Goal: Transaction & Acquisition: Obtain resource

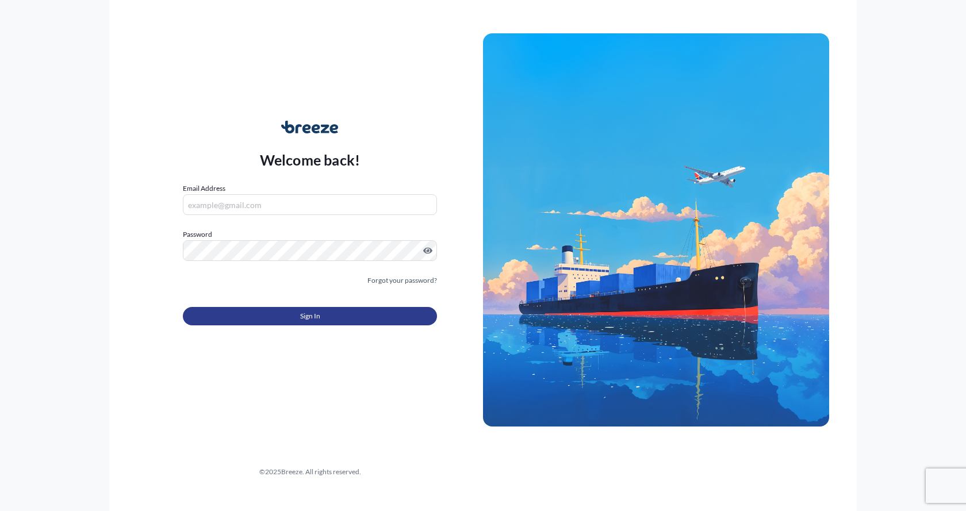
type input "[EMAIL_ADDRESS][DOMAIN_NAME]"
click at [237, 315] on button "Sign In" at bounding box center [310, 316] width 254 height 18
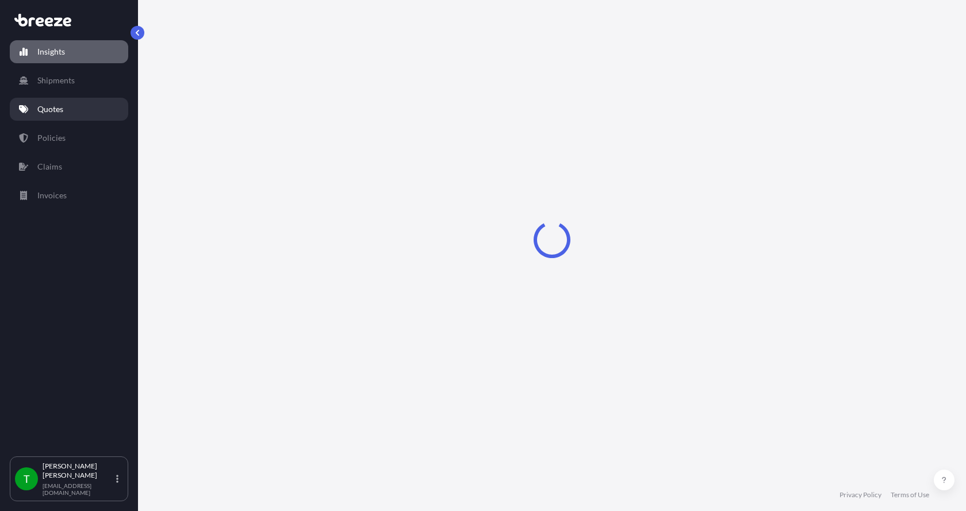
select select "2025"
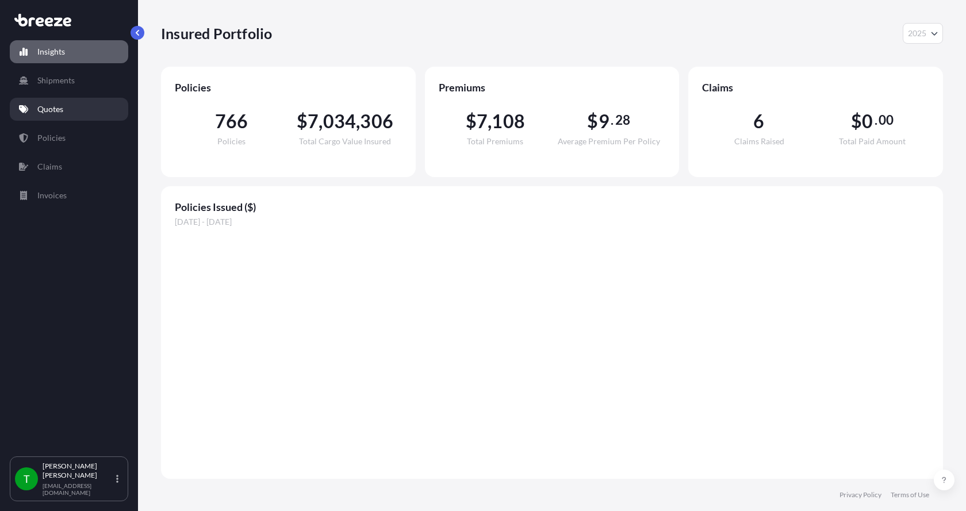
click at [59, 110] on p "Quotes" at bounding box center [50, 110] width 26 height 12
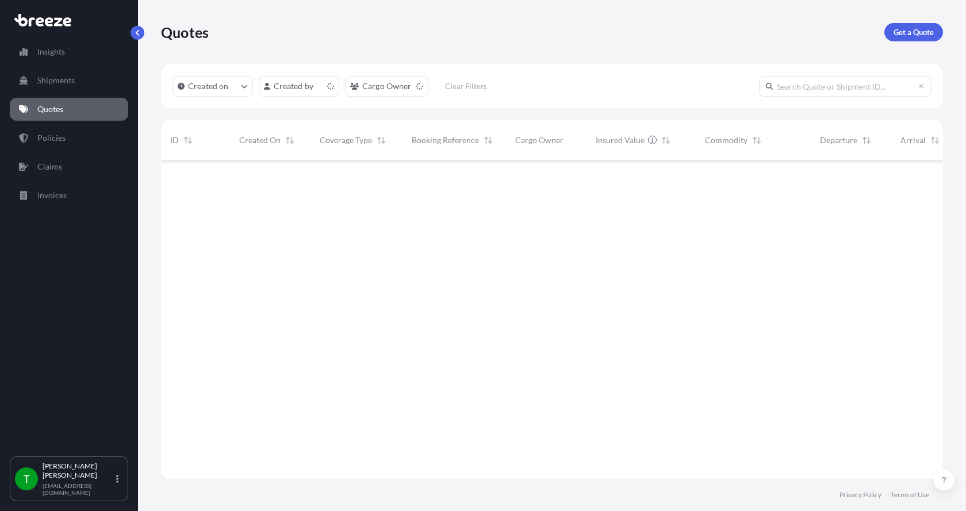
scroll to position [316, 774]
click at [908, 29] on p "Get a Quote" at bounding box center [914, 32] width 40 height 12
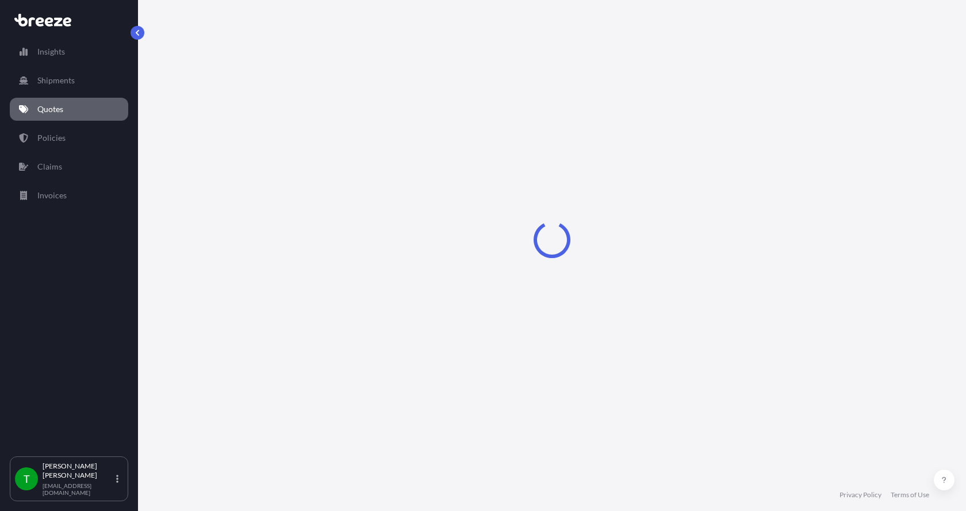
select select "Sea"
select select "1"
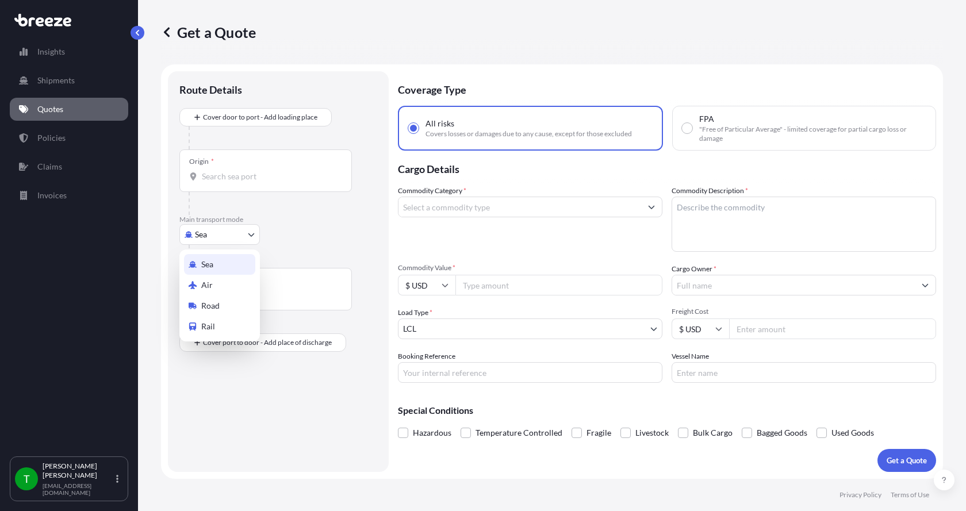
click at [199, 233] on body "Insights Shipments Quotes Policies Claims Invoices T [PERSON_NAME] [EMAIL_ADDRE…" at bounding box center [483, 255] width 966 height 511
click at [203, 304] on span "Road" at bounding box center [210, 306] width 18 height 12
select select "Road"
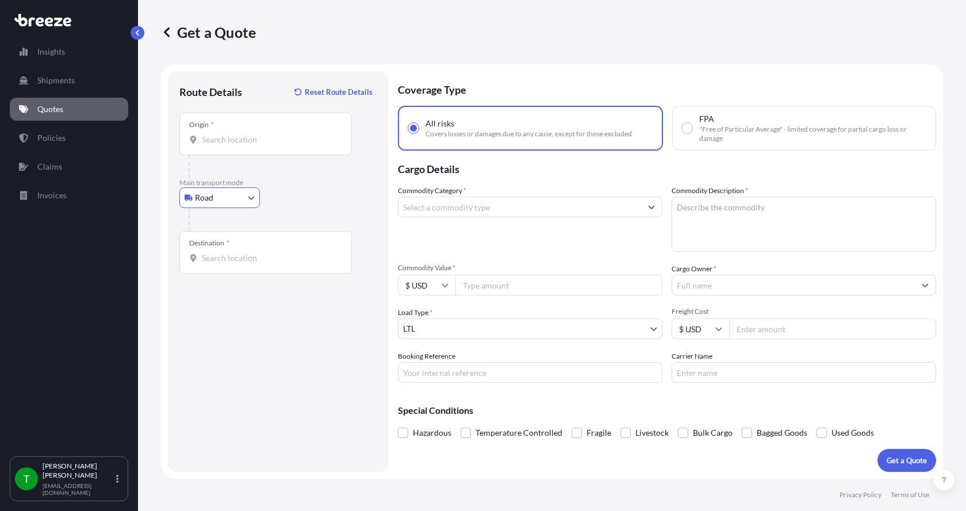
click at [231, 144] on input "Origin *" at bounding box center [270, 140] width 136 height 12
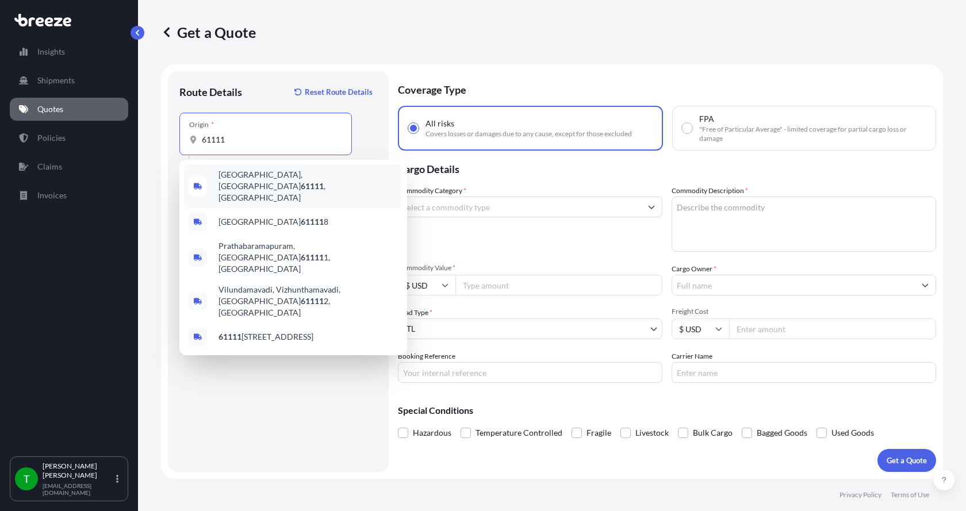
click at [229, 179] on span "[GEOGRAPHIC_DATA] , [GEOGRAPHIC_DATA]" at bounding box center [308, 186] width 179 height 35
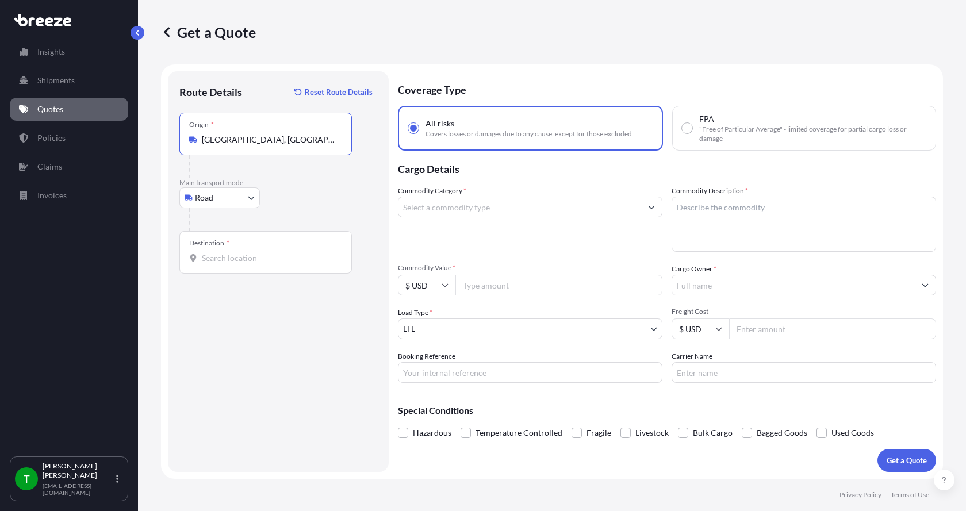
type input "[GEOGRAPHIC_DATA], [GEOGRAPHIC_DATA]"
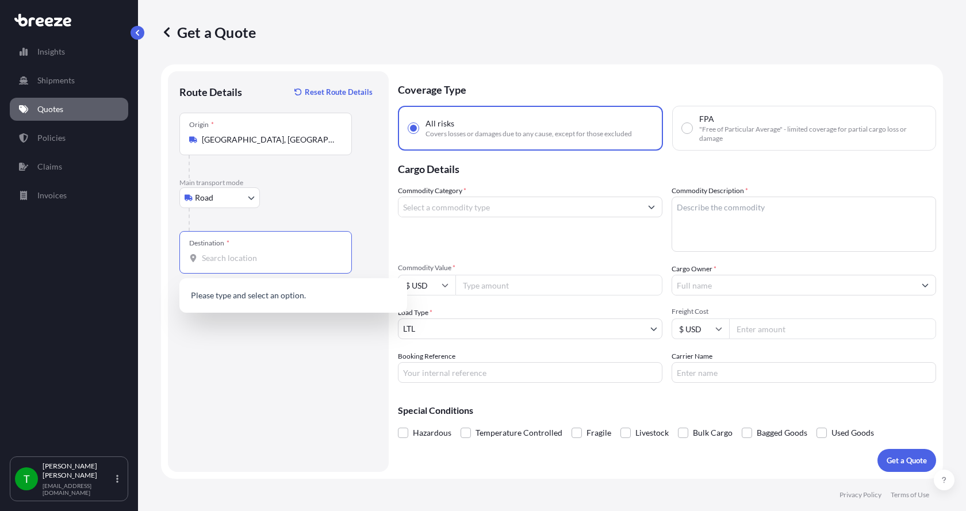
click at [205, 259] on input "Destination *" at bounding box center [270, 258] width 136 height 12
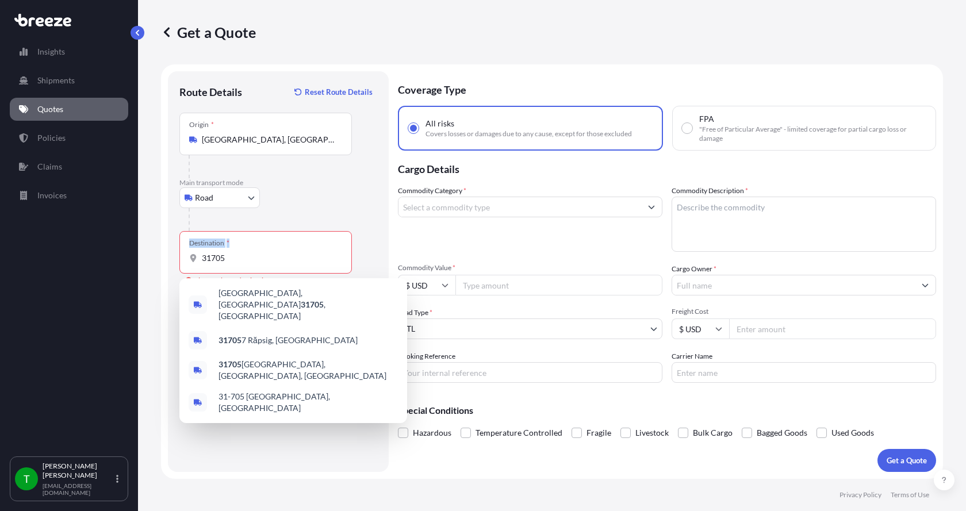
drag, startPoint x: 244, startPoint y: 266, endPoint x: 155, endPoint y: 278, distance: 89.4
click at [155, 278] on div "Get a Quote Route Details Reset Route Details Place of loading Road Road Rail O…" at bounding box center [552, 239] width 828 height 479
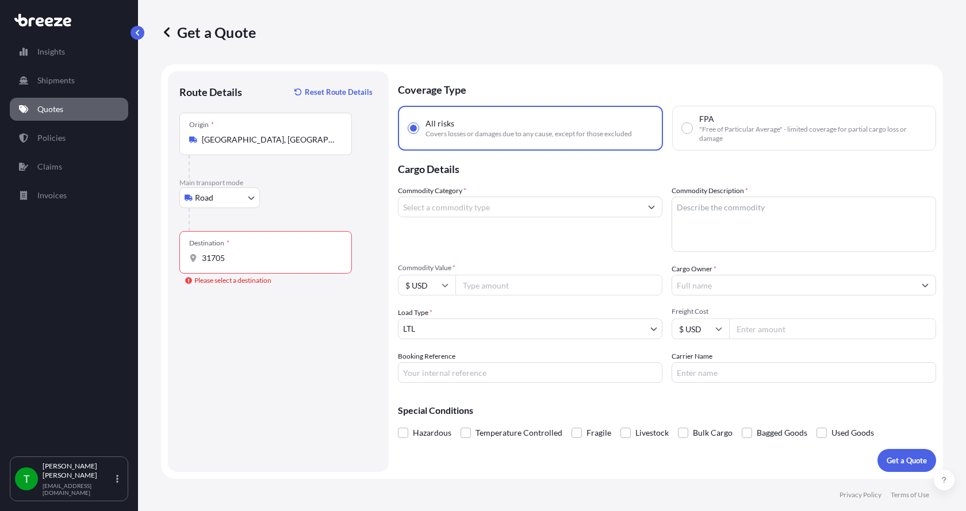
click at [242, 251] on div "Destination * 31705" at bounding box center [265, 252] width 173 height 43
click at [242, 252] on input "31705" at bounding box center [270, 258] width 136 height 12
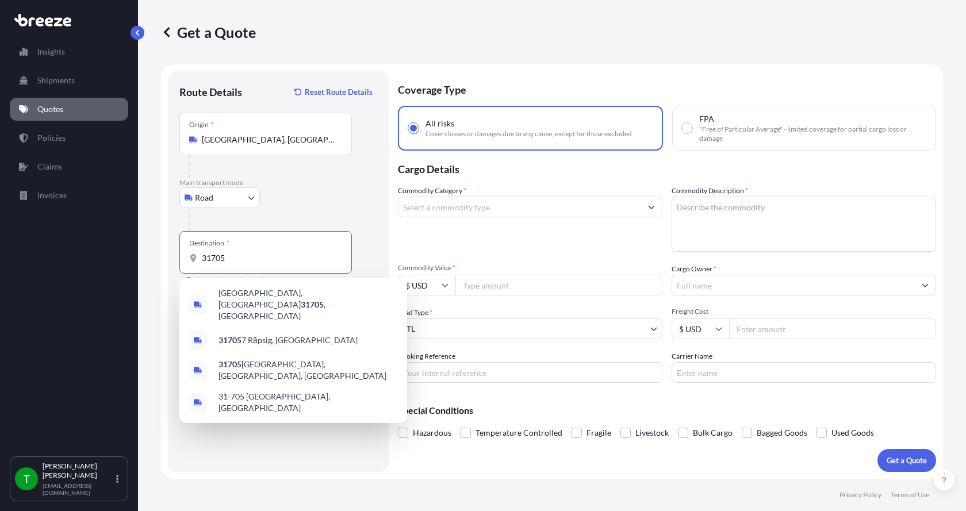
drag, startPoint x: 233, startPoint y: 255, endPoint x: 170, endPoint y: 261, distance: 63.5
click at [170, 261] on div "Route Details Reset Route Details Place of loading Road Road Rail Origin * [GEO…" at bounding box center [278, 271] width 221 height 401
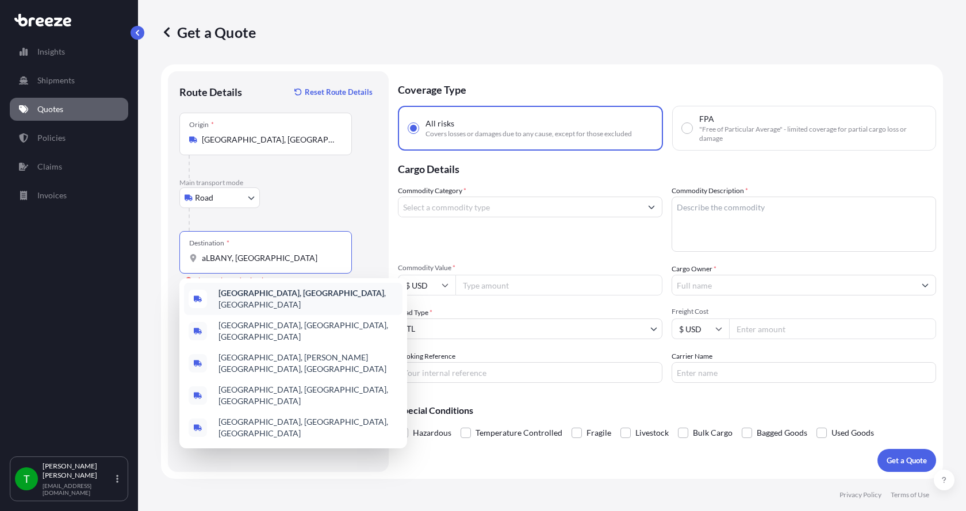
click at [233, 297] on b "[GEOGRAPHIC_DATA], [GEOGRAPHIC_DATA]" at bounding box center [302, 293] width 166 height 10
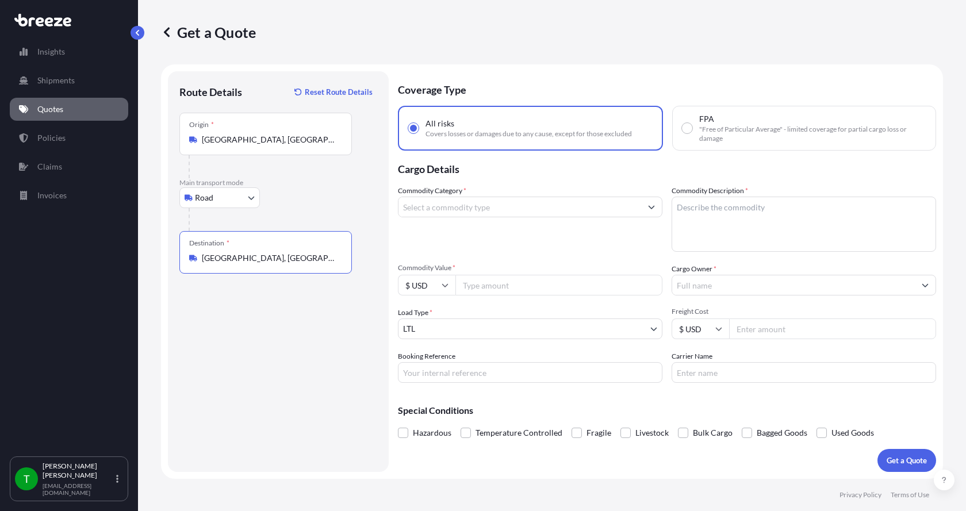
type input "[GEOGRAPHIC_DATA], [GEOGRAPHIC_DATA], [GEOGRAPHIC_DATA]"
click at [490, 207] on input "Commodity Category *" at bounding box center [520, 207] width 243 height 21
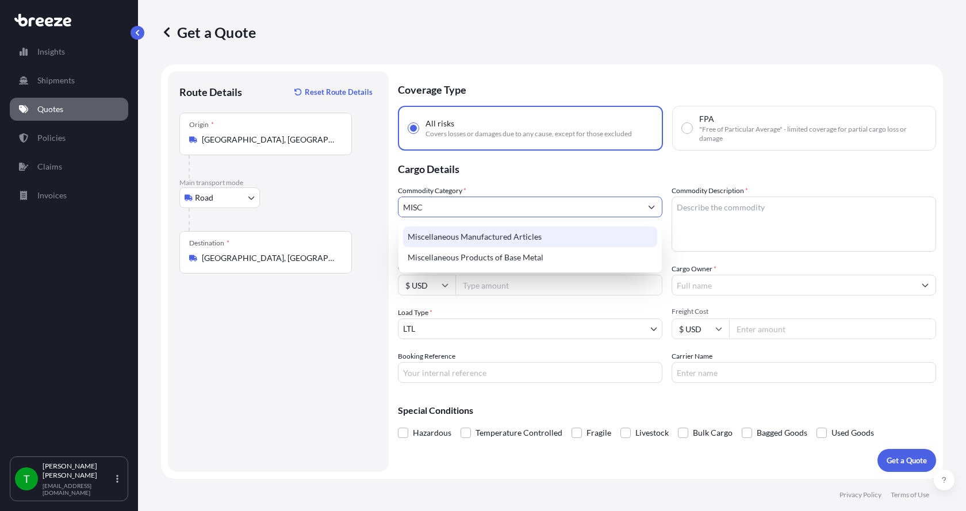
click at [480, 234] on div "Miscellaneous Manufactured Articles" at bounding box center [530, 237] width 254 height 21
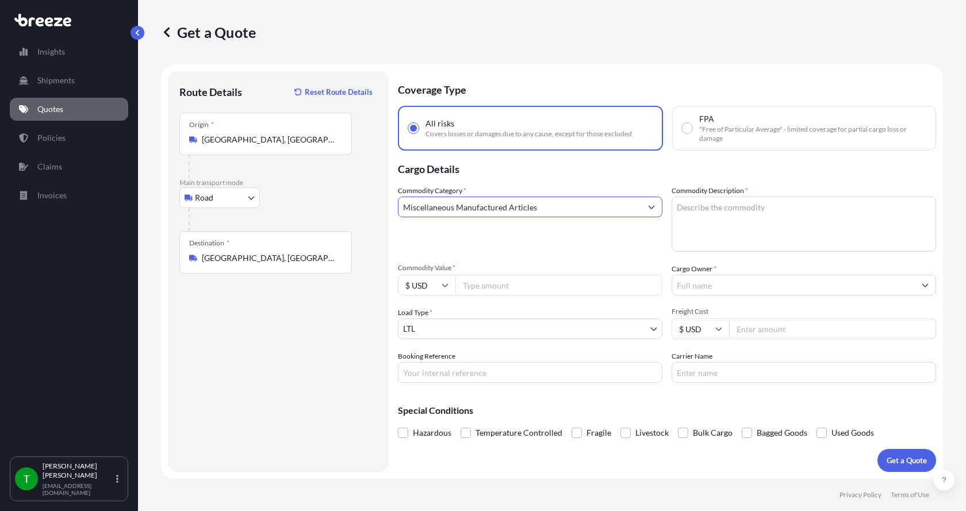
type input "Miscellaneous Manufactured Articles"
click at [689, 202] on textarea "Commodity Description *" at bounding box center [804, 224] width 265 height 55
type textarea "p"
type textarea "Parts Motor AER 20HP"
click at [519, 288] on input "Commodity Value *" at bounding box center [558, 285] width 207 height 21
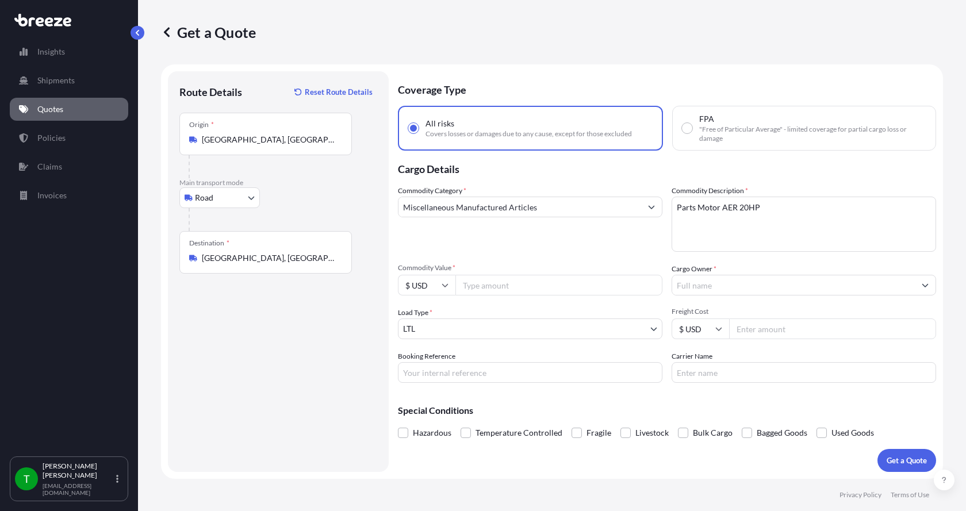
click at [470, 285] on input "Commodity Value *" at bounding box center [558, 285] width 207 height 21
type input "6000.00"
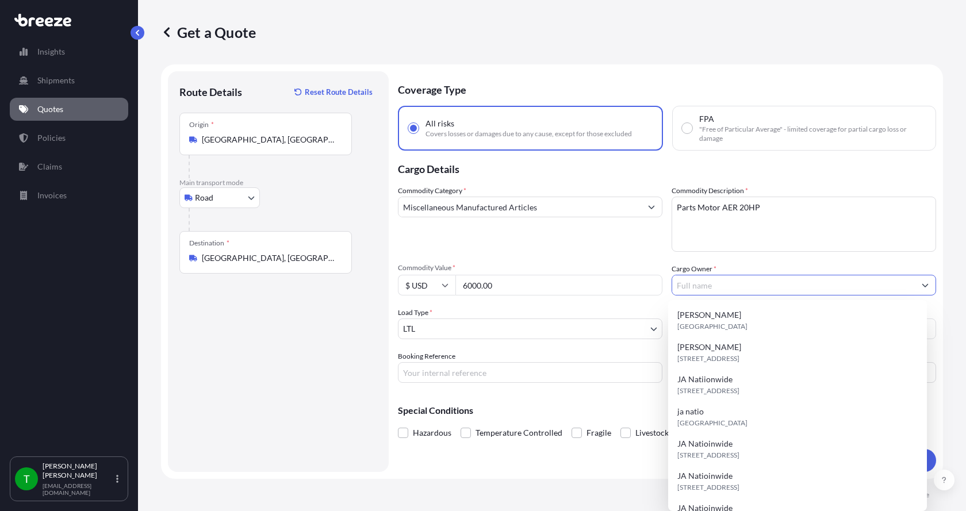
click at [703, 288] on input "Cargo Owner *" at bounding box center [793, 285] width 243 height 21
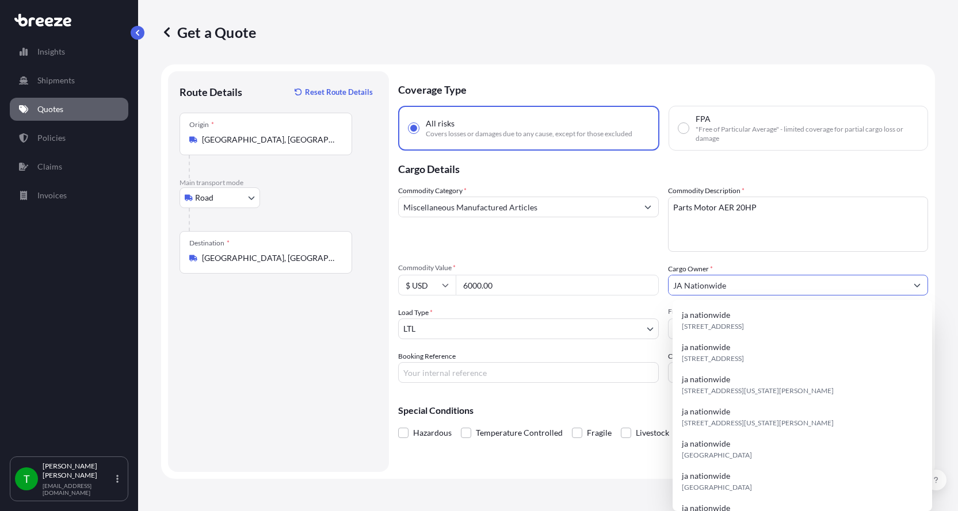
type input "JA Nationwide"
click at [439, 379] on input "Booking Reference" at bounding box center [528, 372] width 261 height 21
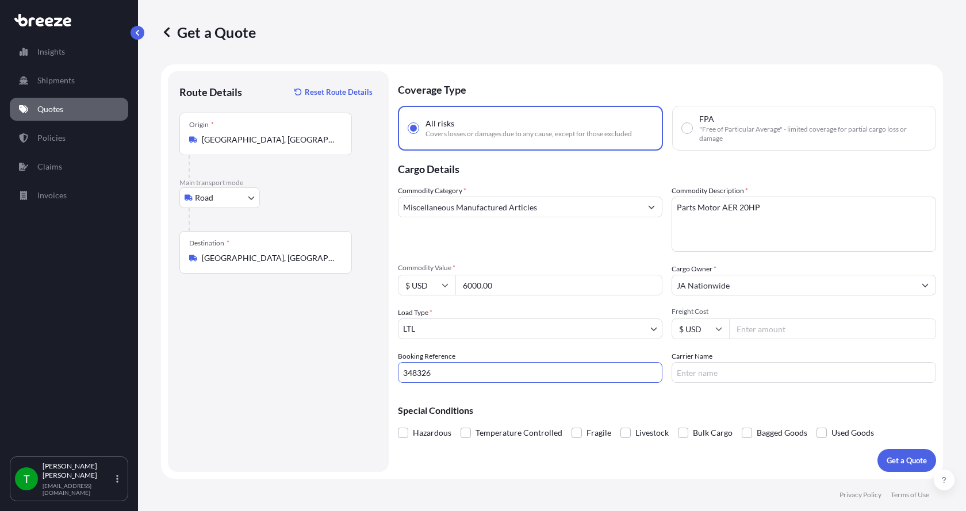
type input "348326"
click at [754, 327] on input "Freight Cost" at bounding box center [832, 329] width 207 height 21
type input "455.00"
click at [755, 367] on input "Carrier Name" at bounding box center [804, 372] width 265 height 21
type input "[PERSON_NAME]"
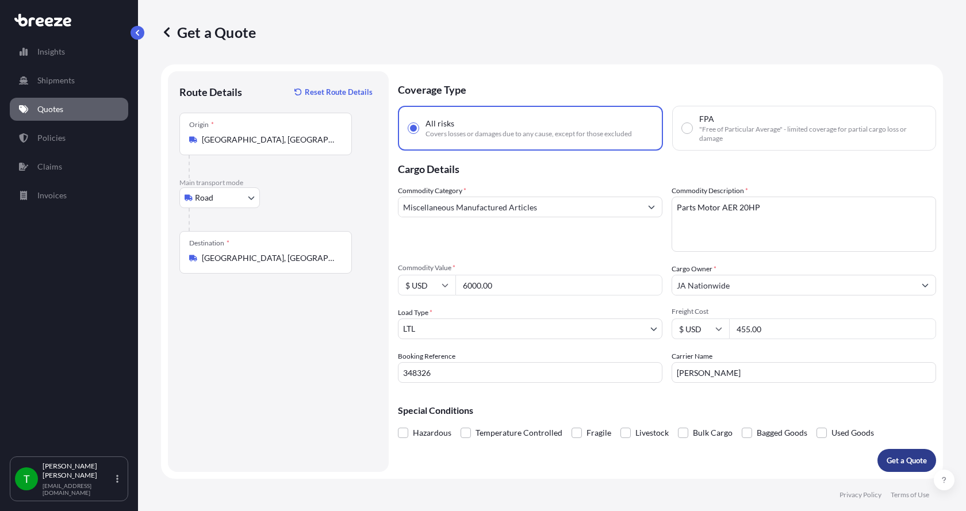
click at [906, 457] on p "Get a Quote" at bounding box center [907, 461] width 40 height 12
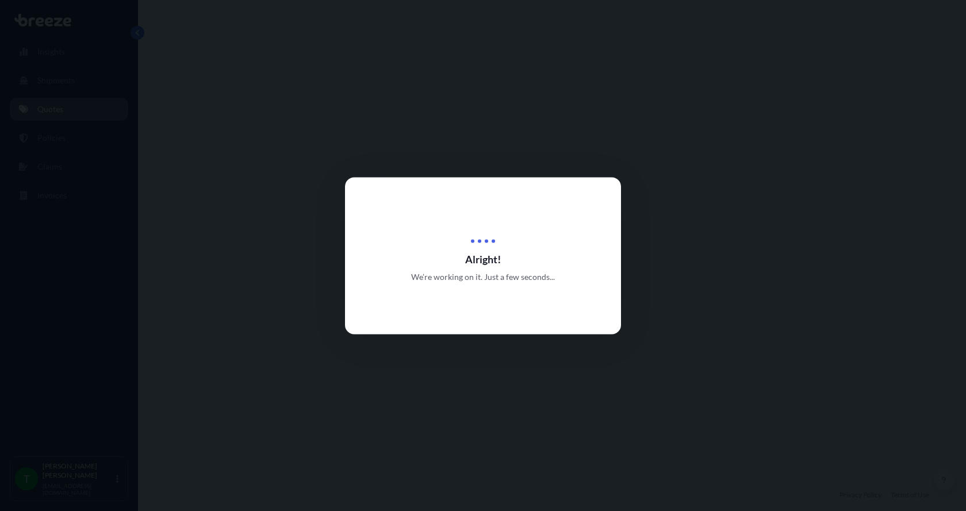
select select "Road"
select select "1"
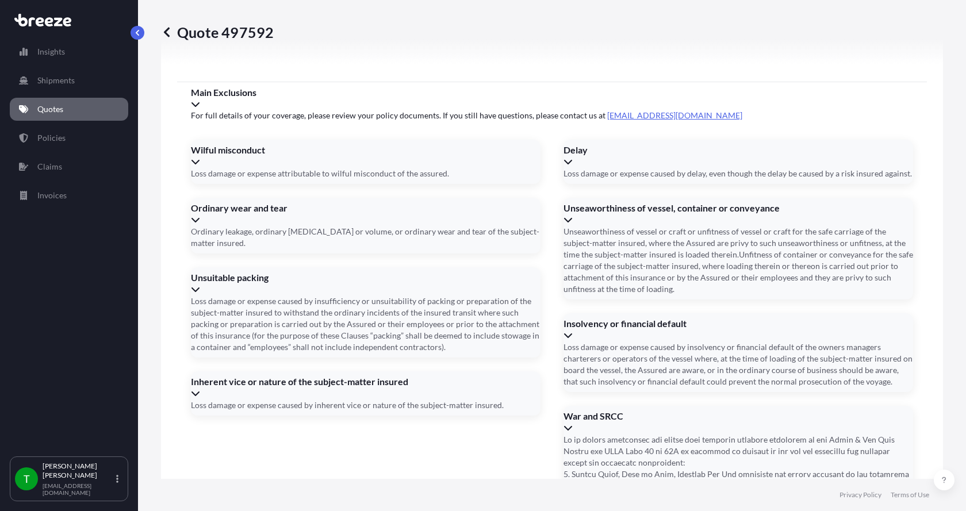
scroll to position [1513, 0]
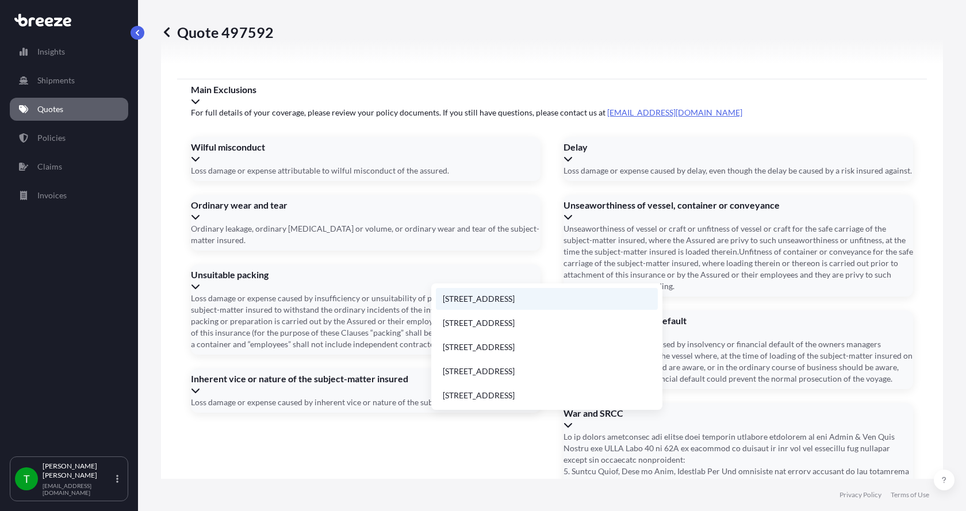
click at [478, 296] on li "[STREET_ADDRESS]" at bounding box center [547, 299] width 222 height 22
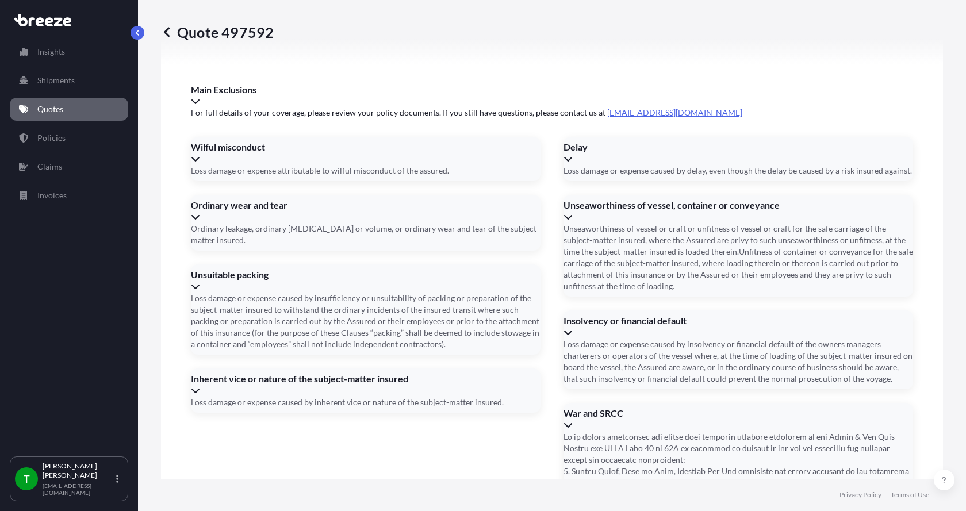
type input "[STREET_ADDRESS]"
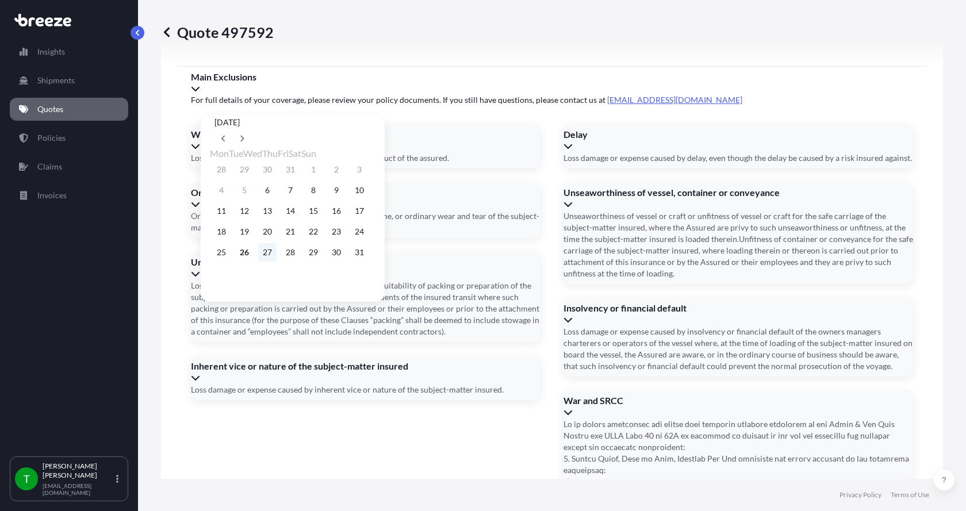
click at [277, 259] on button "27" at bounding box center [267, 252] width 18 height 18
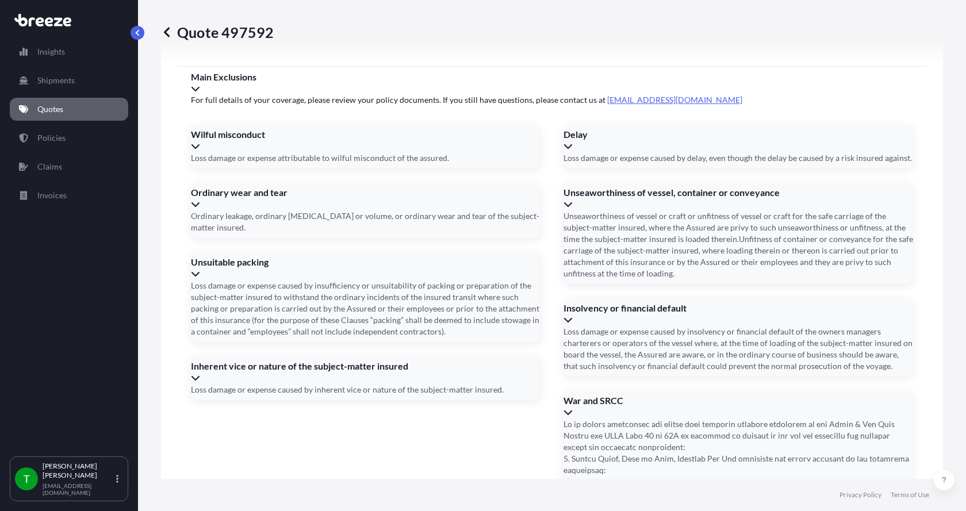
type input "[DATE]"
click at [277, 239] on button "27" at bounding box center [274, 233] width 14 height 10
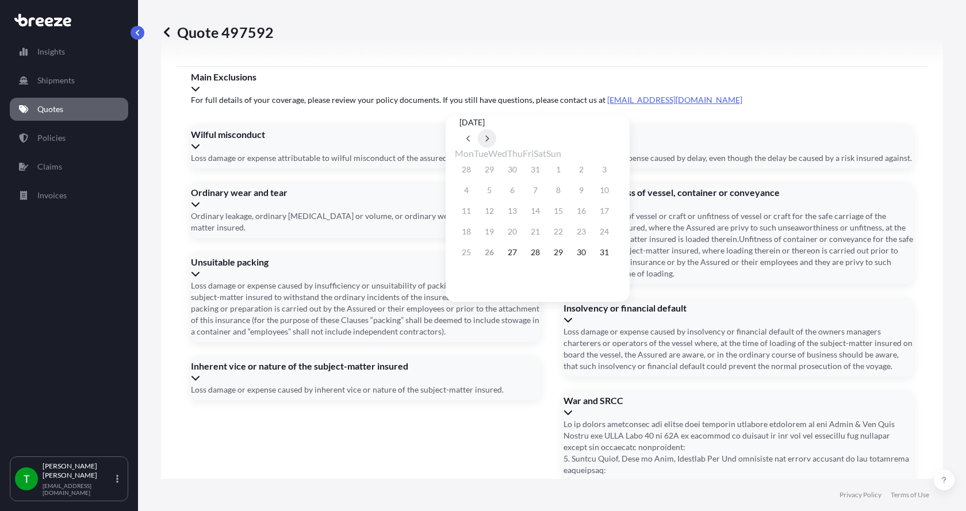
click at [489, 136] on icon at bounding box center [487, 139] width 3 height 6
click at [493, 170] on button "2" at bounding box center [489, 169] width 18 height 18
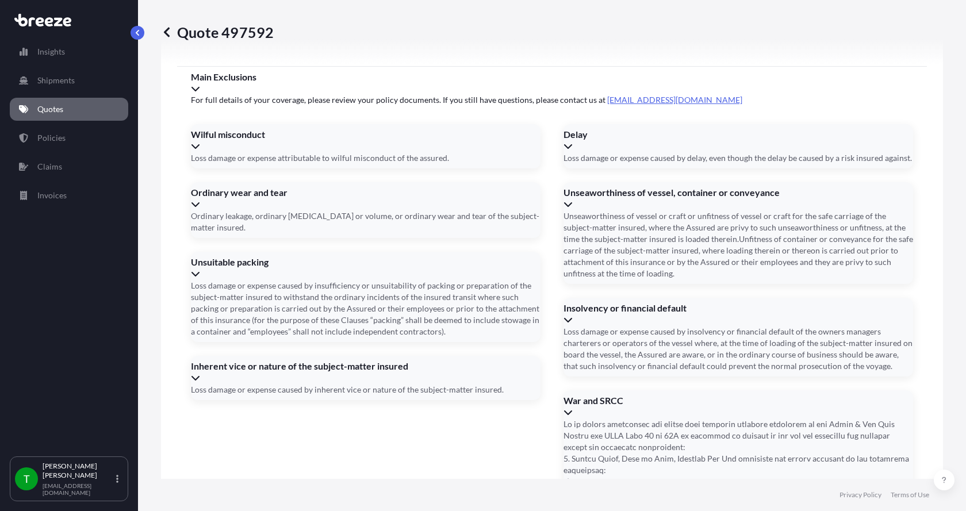
type input "[DATE]"
click at [495, 182] on button "2" at bounding box center [502, 187] width 14 height 10
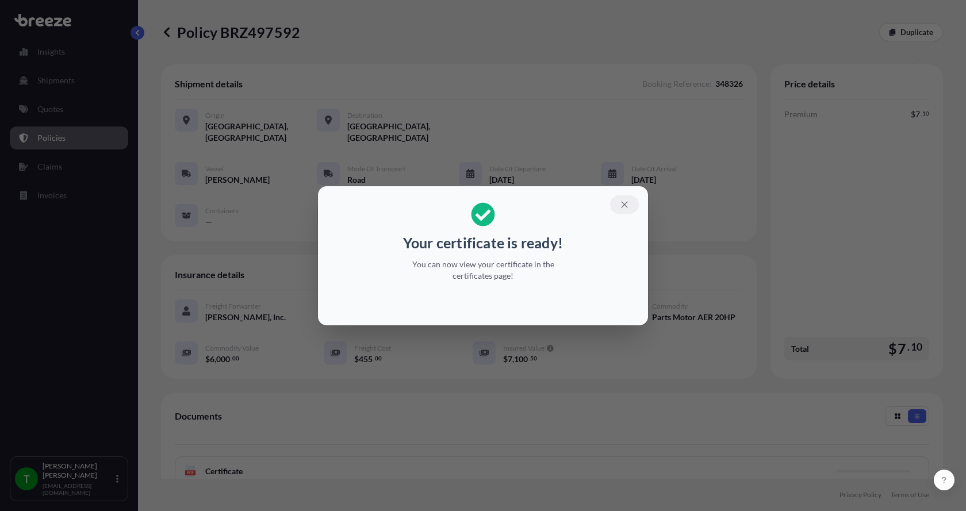
click at [623, 205] on icon "button" at bounding box center [624, 205] width 10 height 10
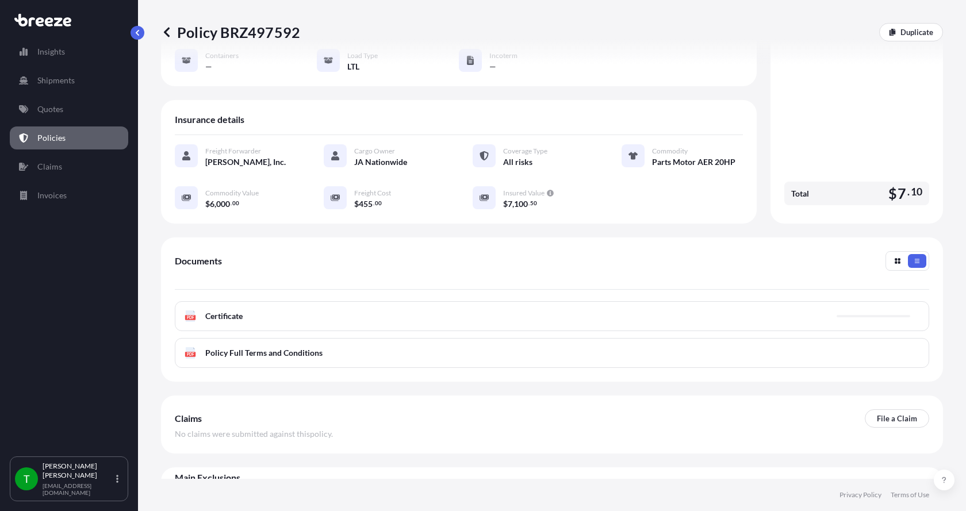
scroll to position [169, 0]
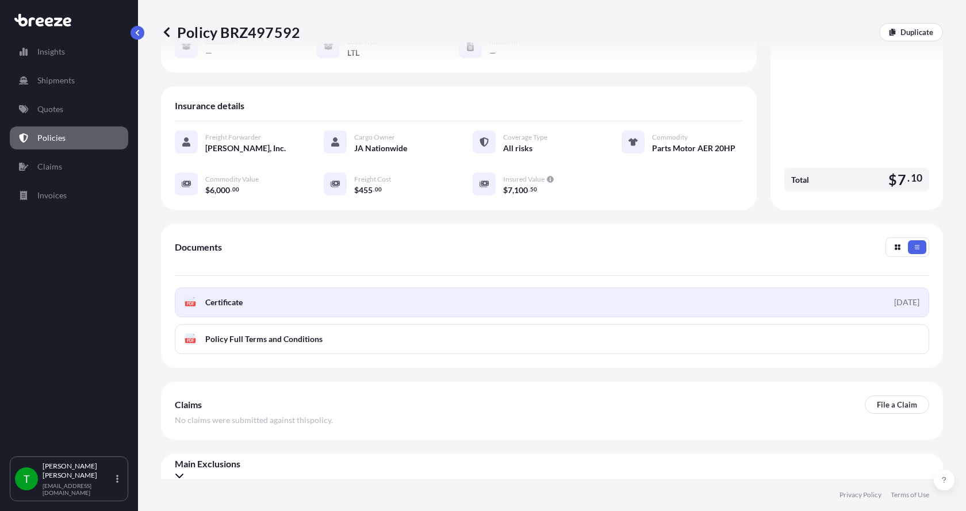
click at [196, 301] on rect at bounding box center [190, 303] width 10 height 5
click at [200, 297] on div "PDF Certificate" at bounding box center [214, 303] width 58 height 12
click at [219, 297] on span "Certificate" at bounding box center [223, 303] width 37 height 12
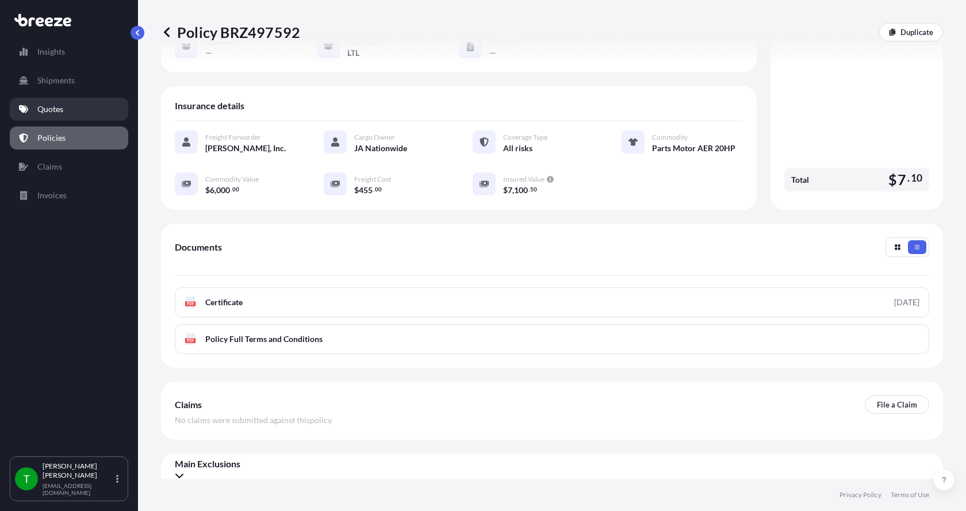
click at [57, 105] on p "Quotes" at bounding box center [50, 110] width 26 height 12
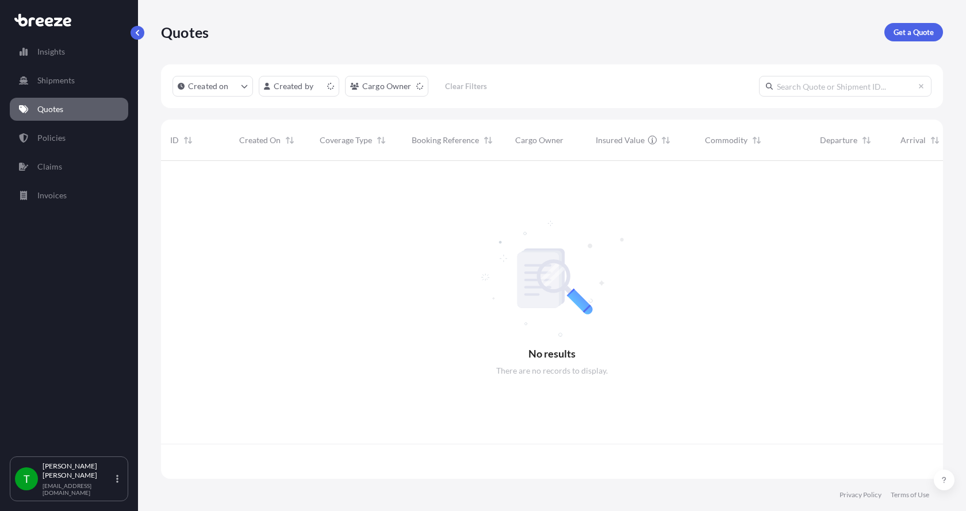
scroll to position [316, 774]
click at [906, 27] on p "Get a Quote" at bounding box center [914, 32] width 40 height 12
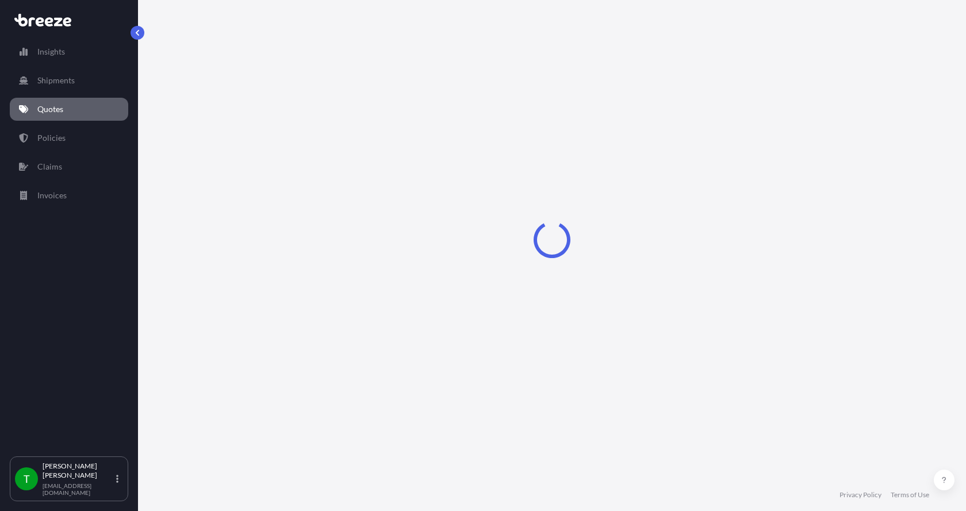
select select "Sea"
select select "1"
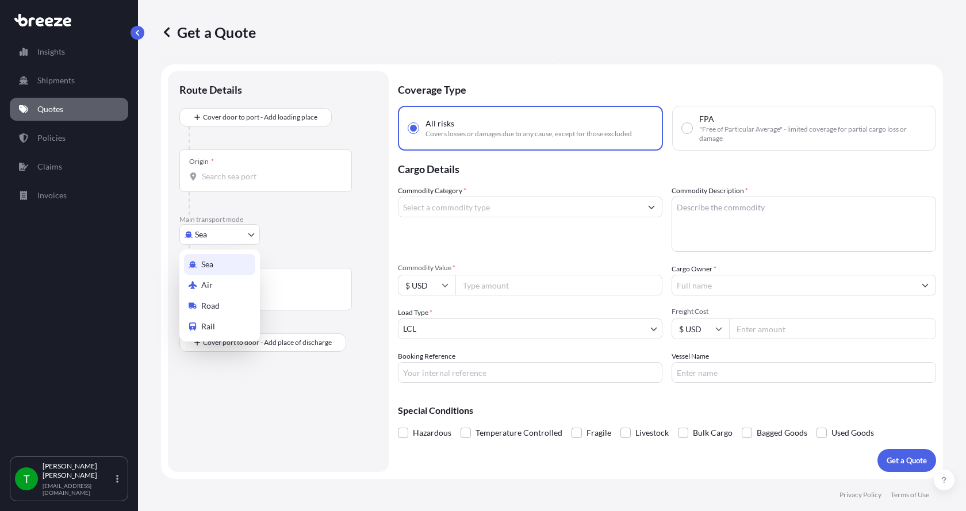
click at [193, 228] on body "Insights Shipments Quotes Policies Claims Invoices T [PERSON_NAME] [EMAIL_ADDRE…" at bounding box center [483, 255] width 966 height 511
click at [201, 304] on div "Road" at bounding box center [219, 306] width 71 height 21
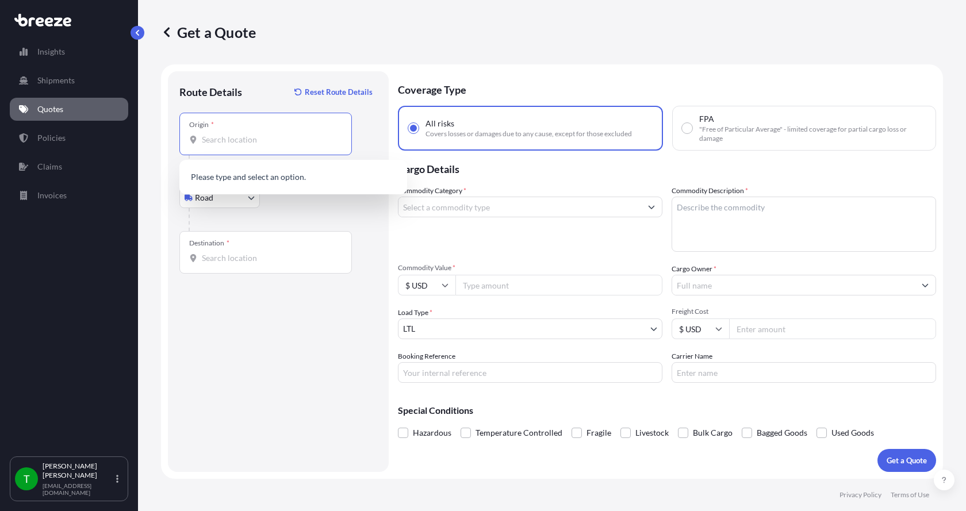
click at [220, 138] on input "Origin *" at bounding box center [270, 140] width 136 height 12
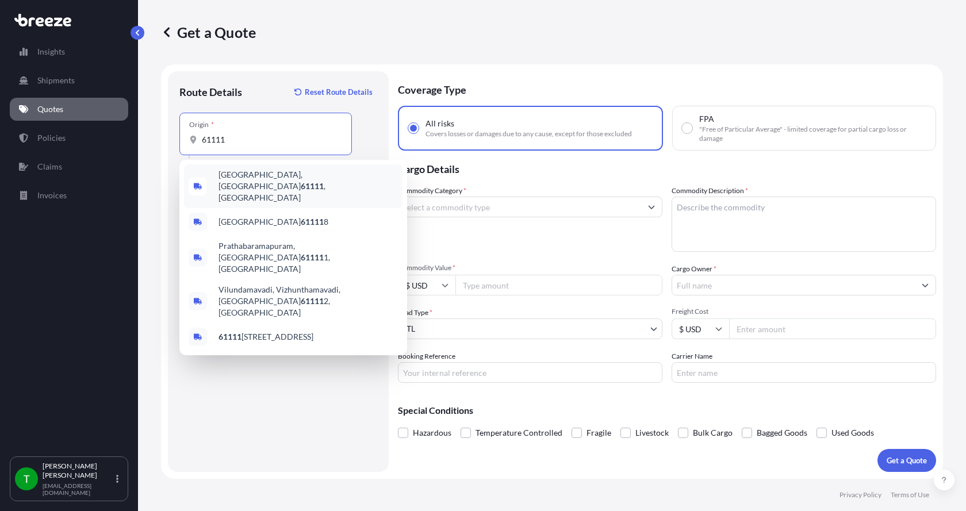
click at [234, 177] on span "[GEOGRAPHIC_DATA] , [GEOGRAPHIC_DATA]" at bounding box center [308, 186] width 179 height 35
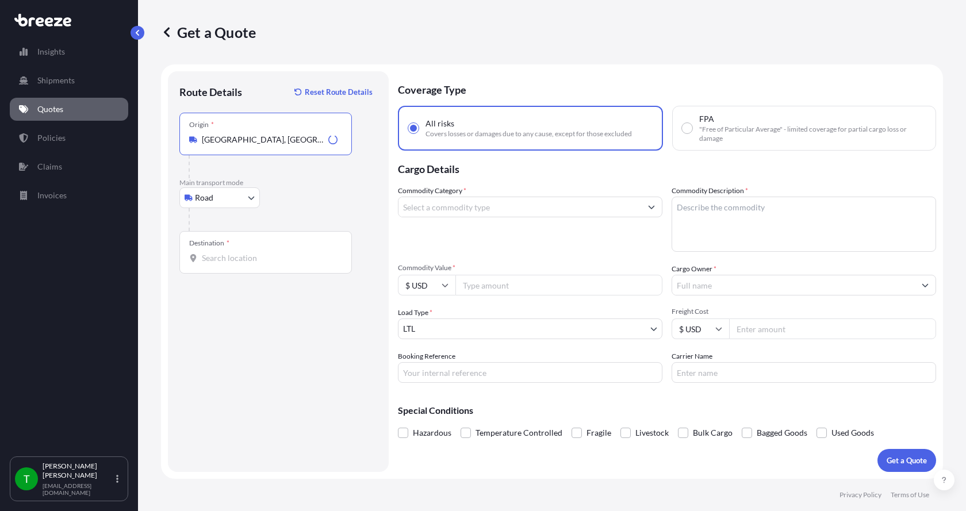
type input "[GEOGRAPHIC_DATA], [GEOGRAPHIC_DATA]"
click at [200, 257] on div at bounding box center [265, 258] width 153 height 12
click at [202, 257] on input "Destination *" at bounding box center [270, 258] width 136 height 12
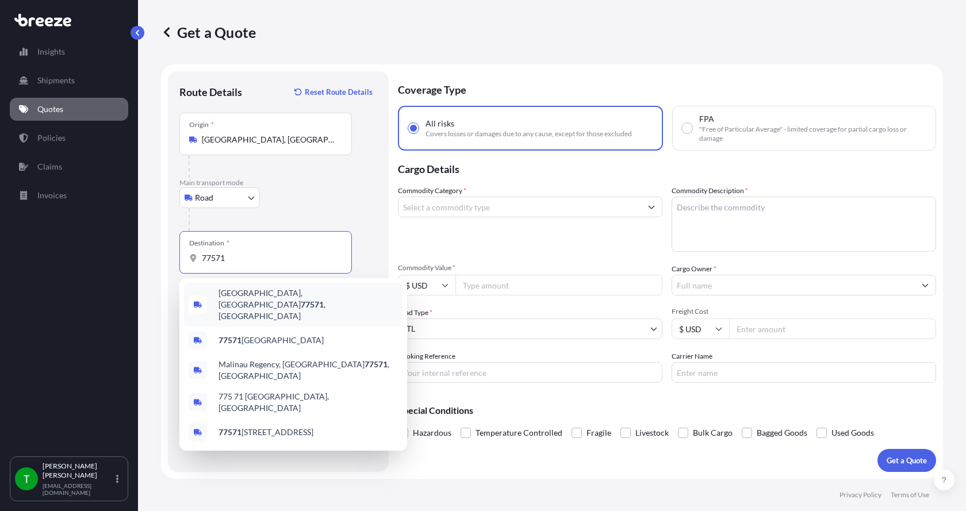
click at [245, 294] on span "[GEOGRAPHIC_DATA] , [GEOGRAPHIC_DATA]" at bounding box center [308, 305] width 179 height 35
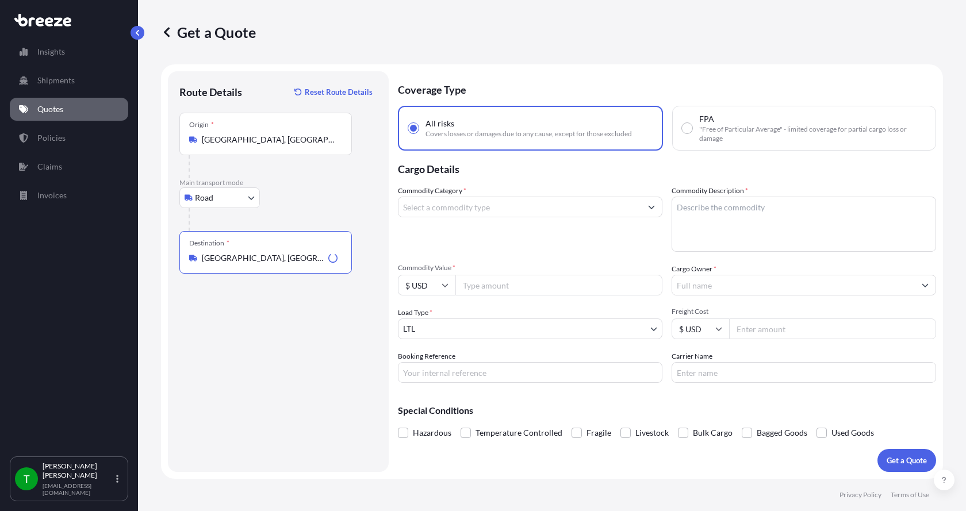
type input "[GEOGRAPHIC_DATA], [GEOGRAPHIC_DATA]"
click at [445, 210] on input "Commodity Category *" at bounding box center [520, 207] width 243 height 21
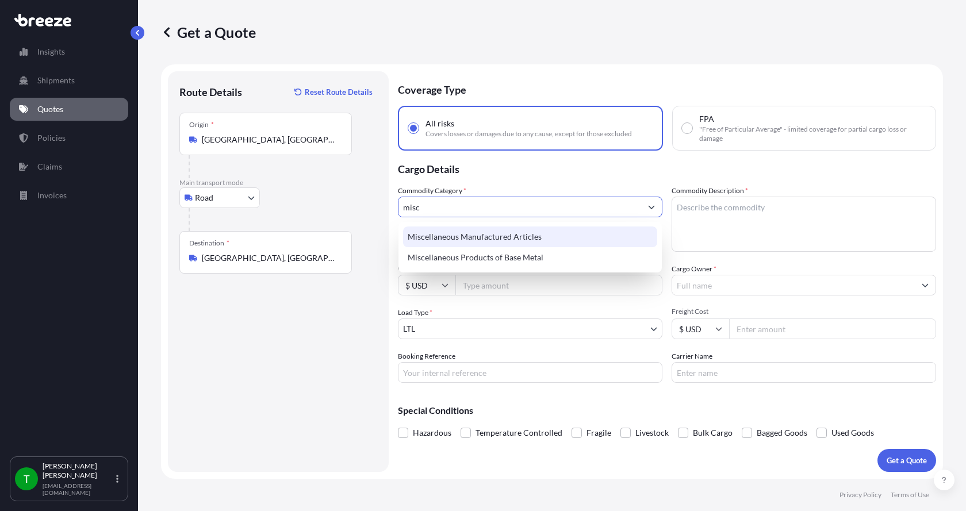
click at [448, 234] on div "Miscellaneous Manufactured Articles" at bounding box center [530, 237] width 254 height 21
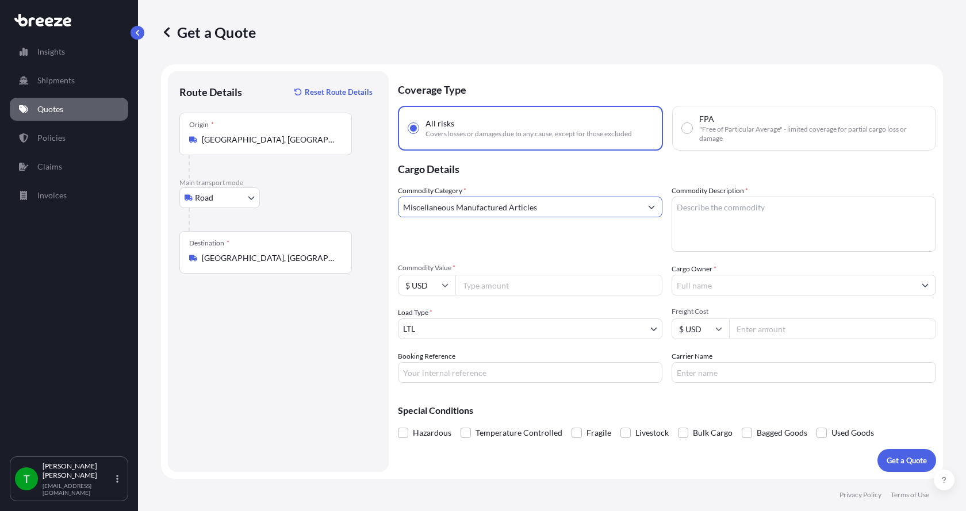
type input "Miscellaneous Manufactured Articles"
click at [694, 204] on textarea "Commodity Description *" at bounding box center [804, 224] width 265 height 55
type textarea "Cloth Sock ADF 54 PES 13"
click at [514, 284] on input "Commodity Value *" at bounding box center [558, 285] width 207 height 21
click at [475, 285] on input "Commodity Value *" at bounding box center [558, 285] width 207 height 21
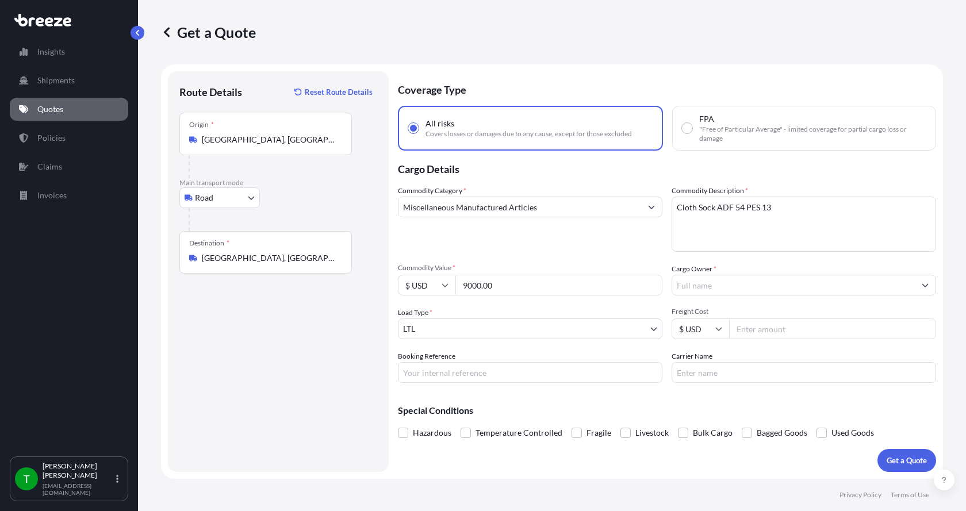
type input "9000.00"
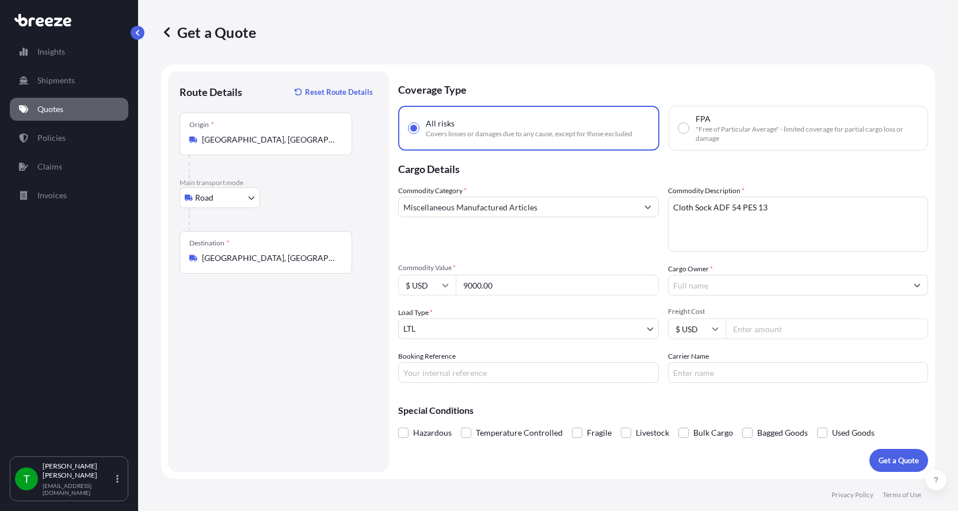
click at [691, 280] on input "Cargo Owner *" at bounding box center [787, 285] width 239 height 21
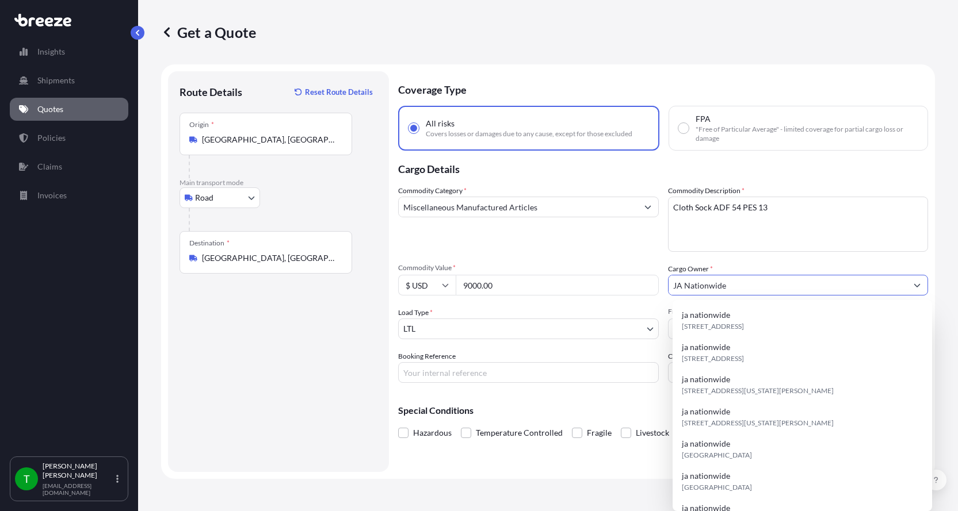
type input "JA Nationwide"
click at [439, 377] on input "Booking Reference" at bounding box center [528, 372] width 261 height 21
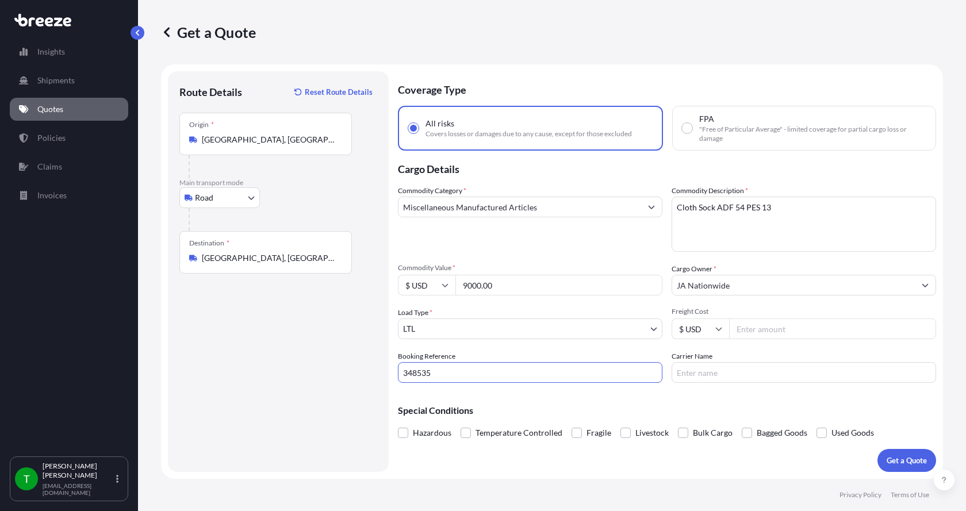
type input "348535"
click at [753, 327] on input "Freight Cost" at bounding box center [832, 329] width 207 height 21
type input "240.00"
click at [729, 373] on input "Carrier Name" at bounding box center [804, 372] width 265 height 21
type input "Roadrunner"
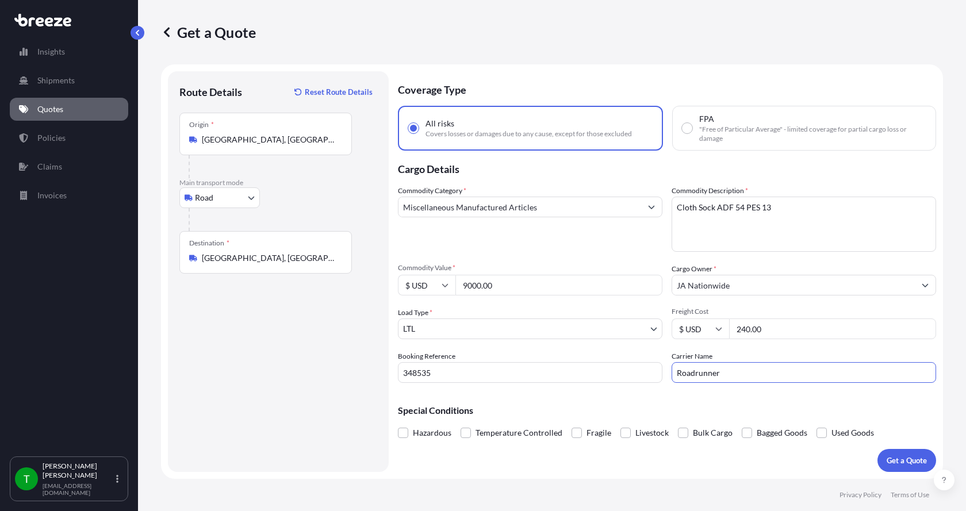
click at [891, 449] on button "Get a Quote" at bounding box center [907, 460] width 59 height 23
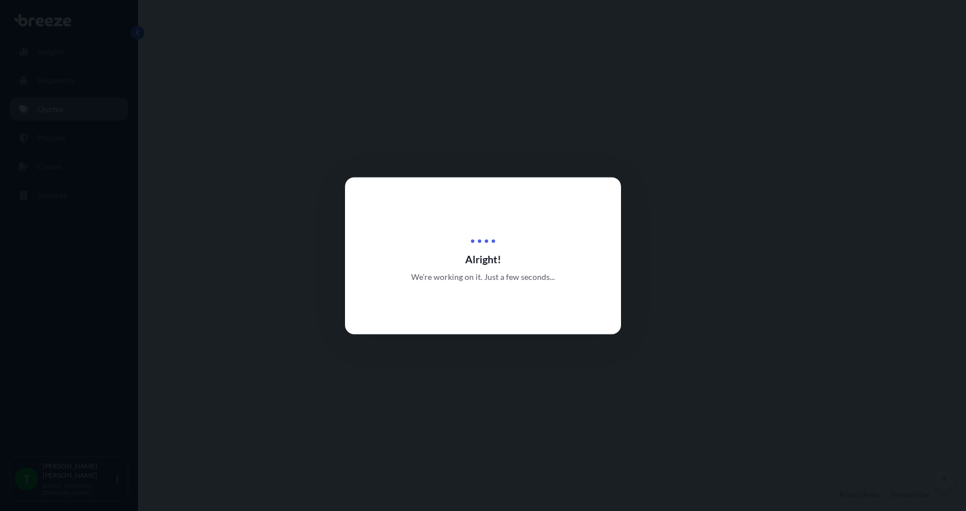
select select "Road"
select select "1"
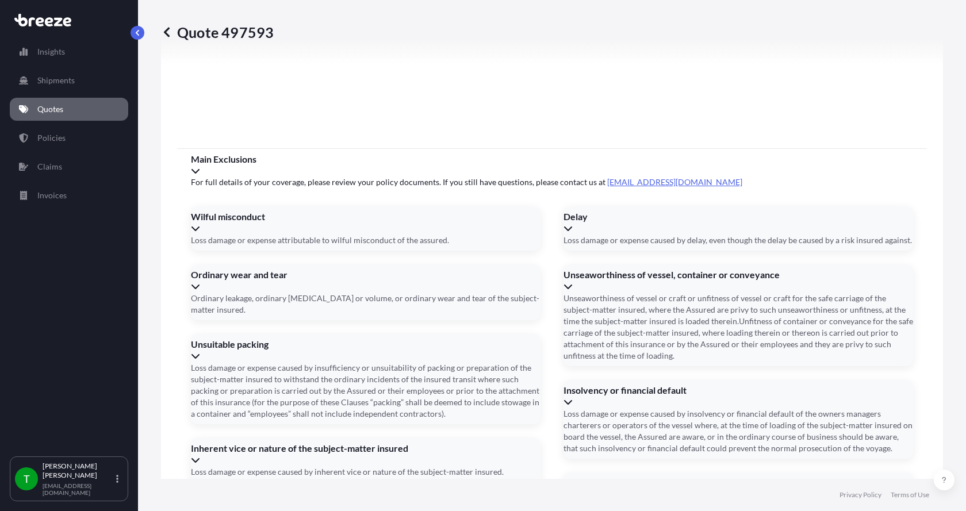
scroll to position [1513, 0]
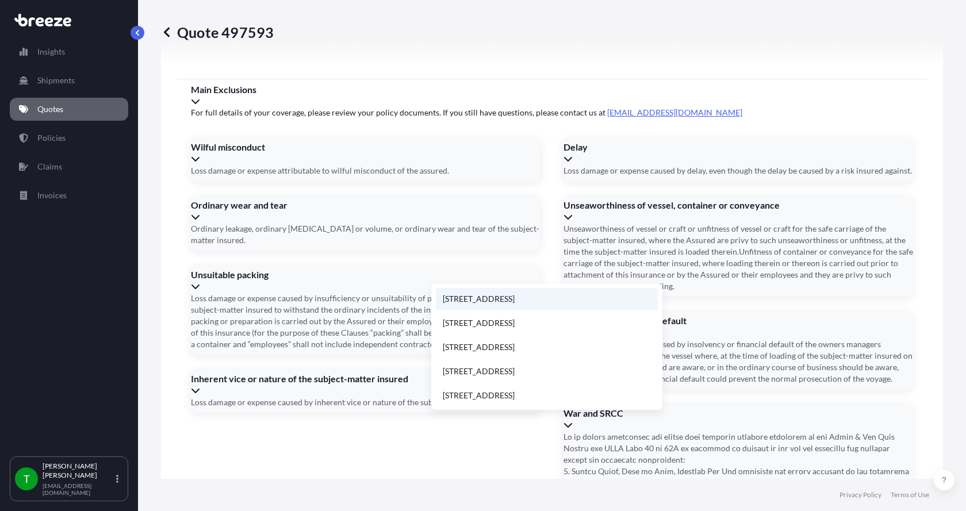
click at [470, 296] on li "[STREET_ADDRESS]" at bounding box center [547, 299] width 222 height 22
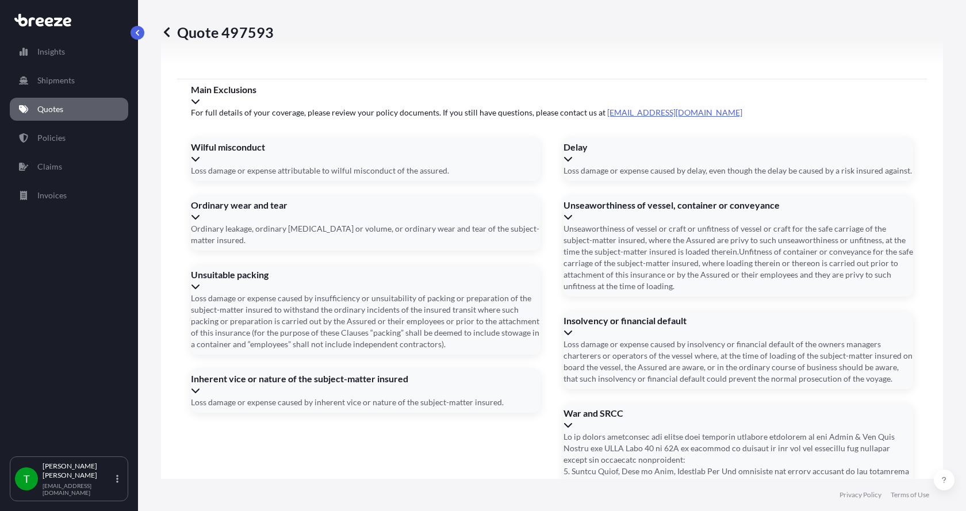
type input "[STREET_ADDRESS]"
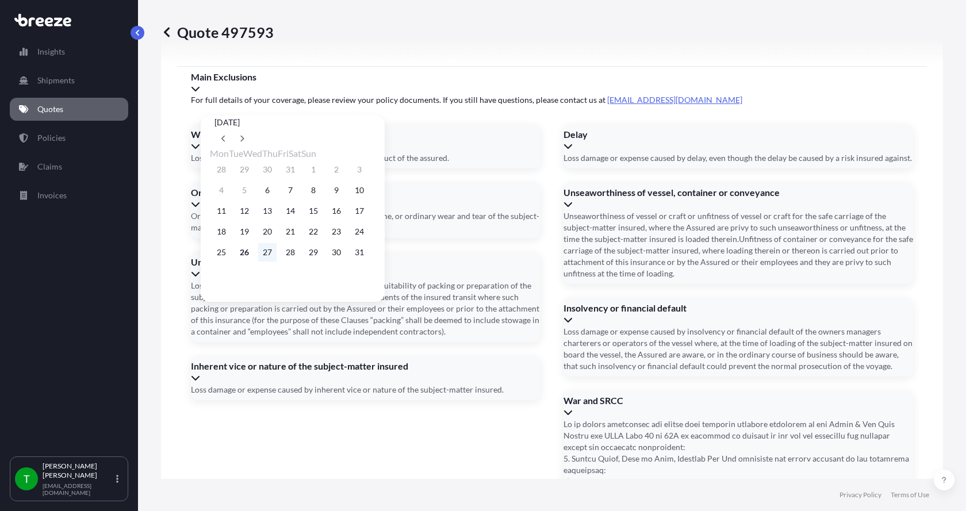
click at [273, 256] on button "27" at bounding box center [267, 252] width 18 height 18
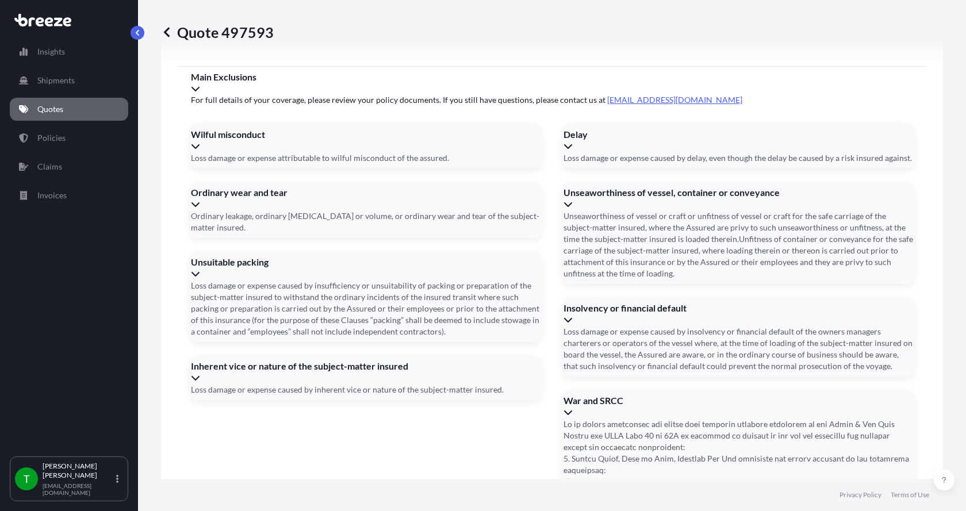
type input "[DATE]"
click at [273, 239] on button "27" at bounding box center [274, 233] width 14 height 10
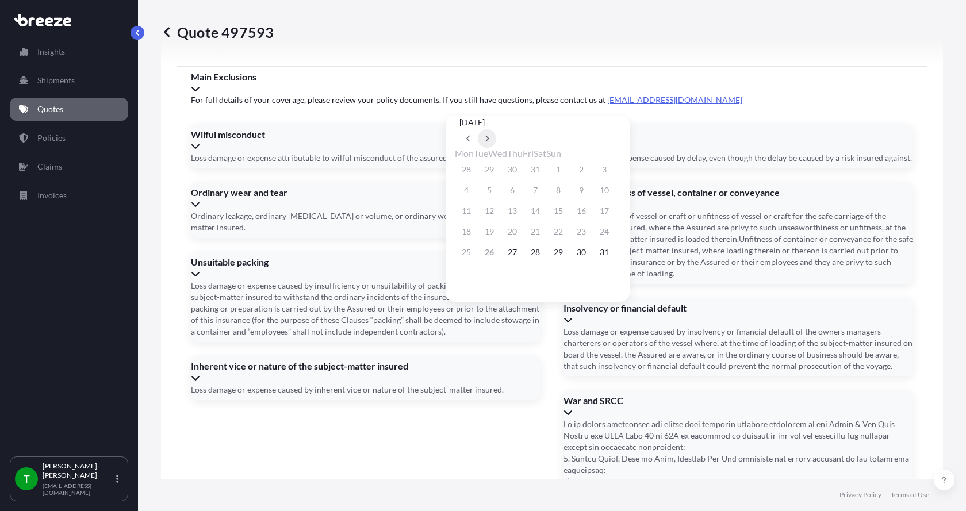
click at [489, 135] on icon at bounding box center [487, 138] width 5 height 7
click at [568, 260] on button "3" at bounding box center [558, 252] width 18 height 18
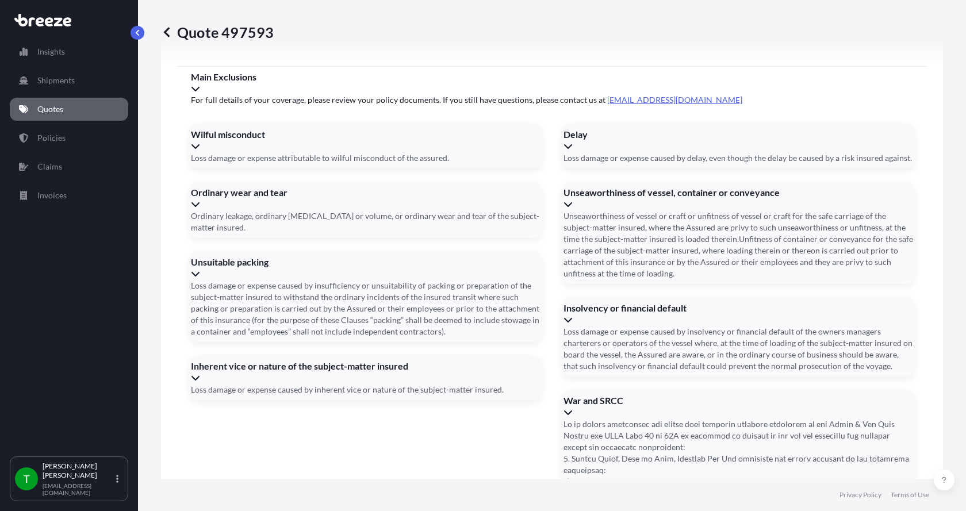
click at [560, 239] on button "31" at bounding box center [553, 233] width 14 height 10
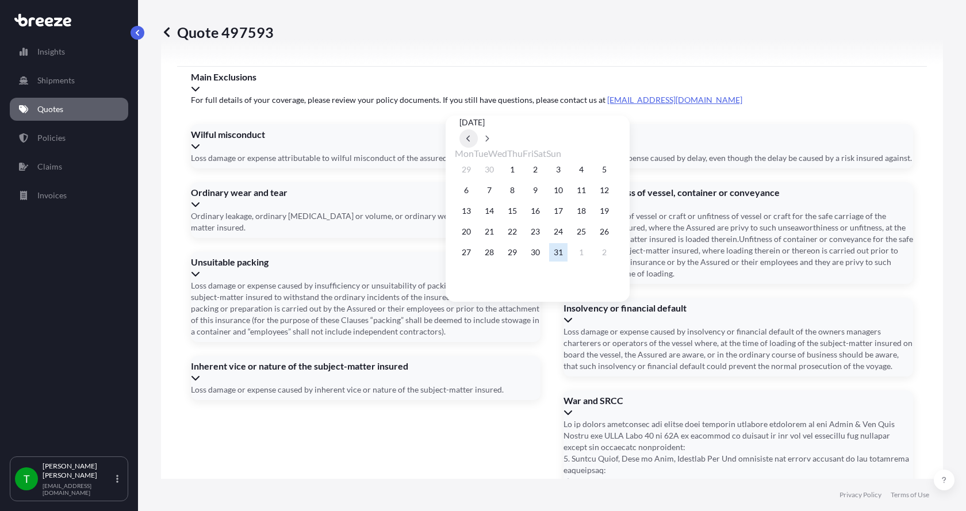
click at [471, 135] on icon at bounding box center [468, 138] width 5 height 7
click at [545, 170] on button "4" at bounding box center [535, 169] width 18 height 18
type input "[DATE]"
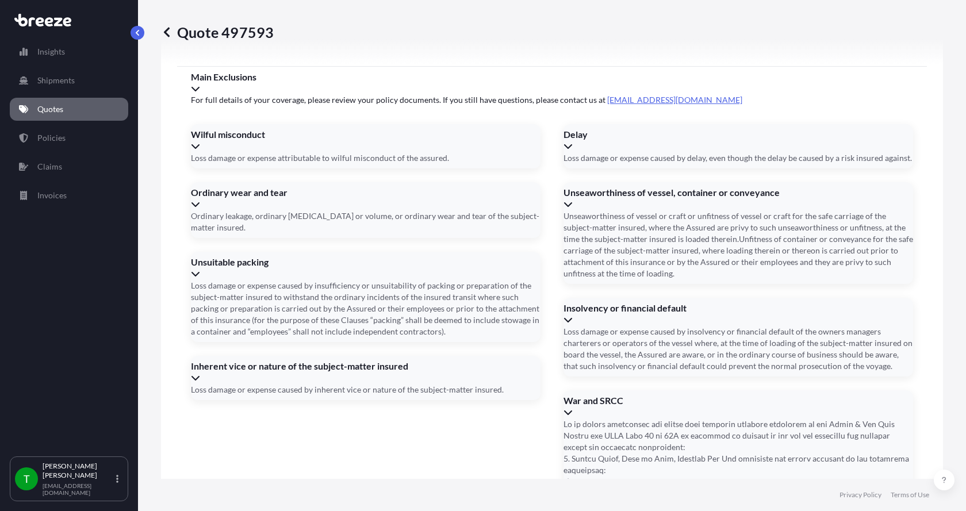
click at [543, 182] on button "4" at bounding box center [536, 187] width 14 height 10
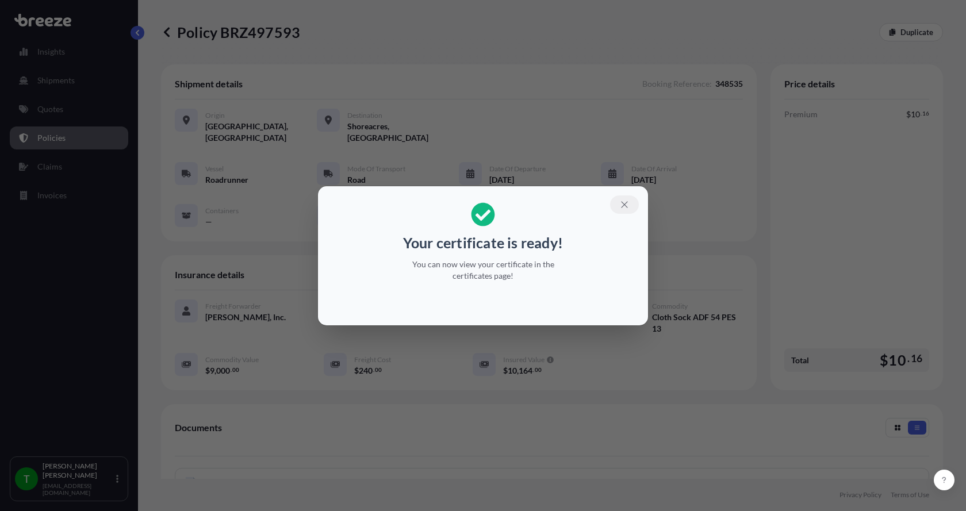
click at [628, 207] on icon "button" at bounding box center [624, 205] width 10 height 10
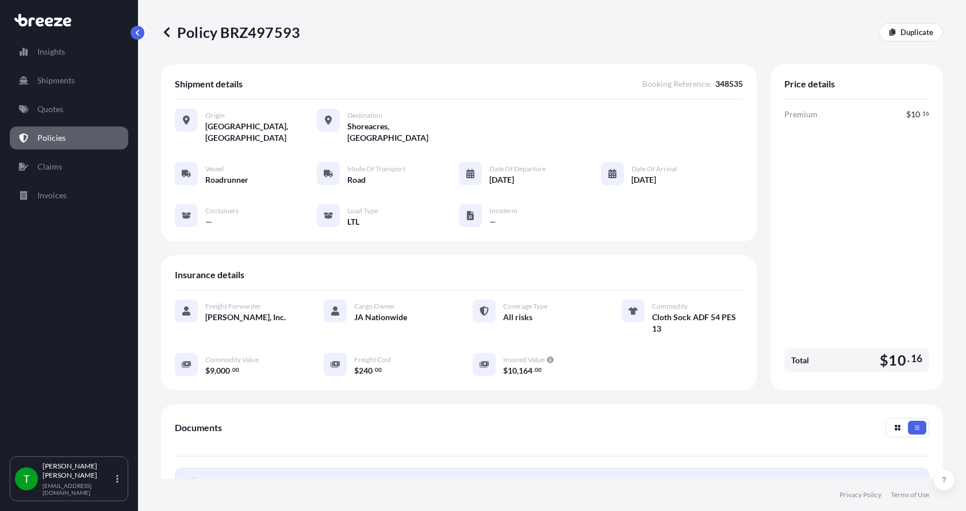
click at [197, 477] on div "PDF Certificate" at bounding box center [214, 483] width 58 height 12
